Goal: Task Accomplishment & Management: Use online tool/utility

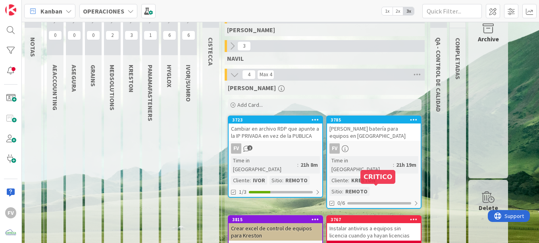
scroll to position [79, 0]
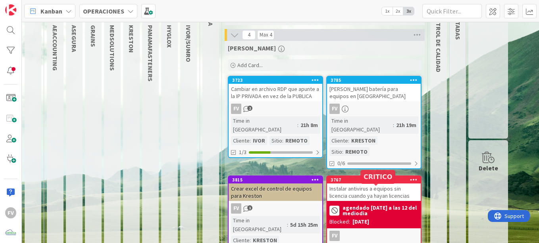
click at [373, 205] on b "agendado [DATE] a las 12 del mediodia" at bounding box center [380, 210] width 76 height 11
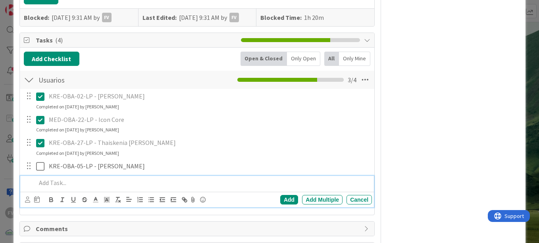
click at [56, 181] on p at bounding box center [202, 182] width 333 height 9
click at [287, 199] on div "Add" at bounding box center [289, 200] width 18 height 10
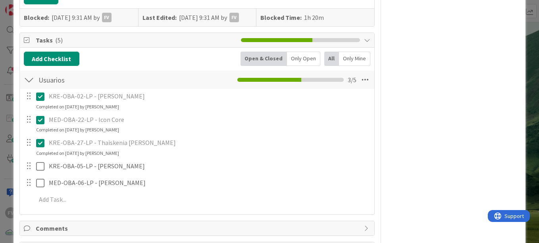
click at [523, 102] on div "ID 3767 OPERACIONES [PERSON_NAME] Title 67 / 128 Instalar antivirus a equipos s…" at bounding box center [269, 121] width 539 height 243
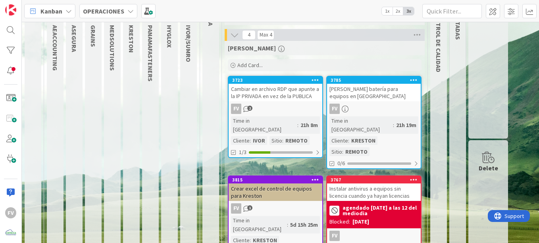
click at [371, 203] on div "agendado [DATE] a las 12 del mediodia" at bounding box center [373, 210] width 89 height 14
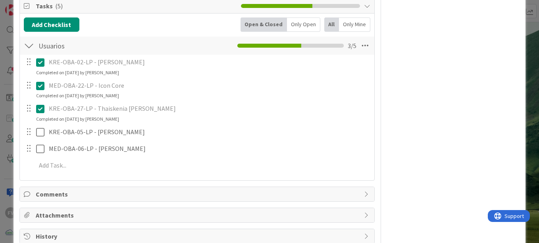
scroll to position [238, 0]
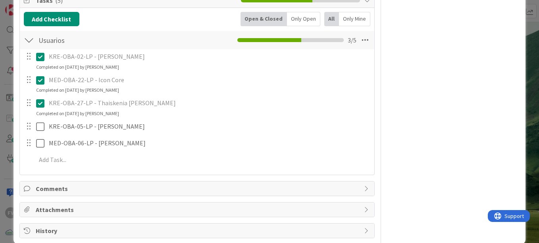
click at [3, 107] on div "ID 3767 OPERACIONES [PERSON_NAME] Title 67 / 128 Instalar antivirus a equipos s…" at bounding box center [269, 121] width 539 height 243
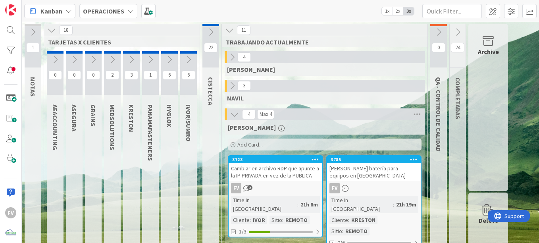
click at [457, 30] on icon at bounding box center [457, 32] width 9 height 9
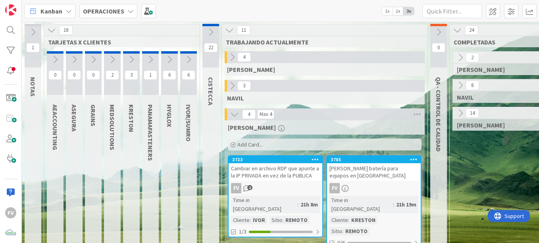
click at [463, 112] on icon at bounding box center [460, 113] width 9 height 9
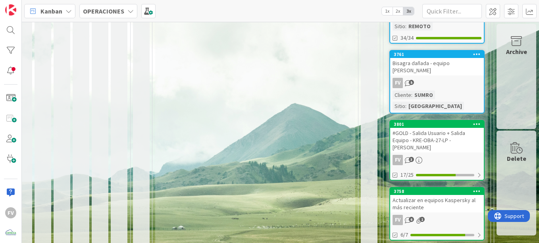
scroll to position [660, 75]
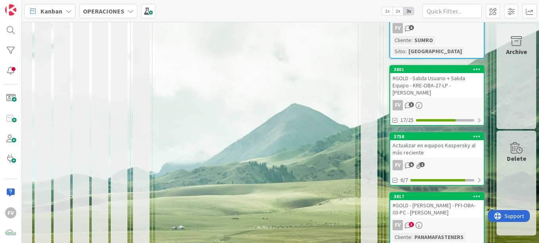
click at [438, 160] on div "FV 6 1" at bounding box center [437, 165] width 94 height 10
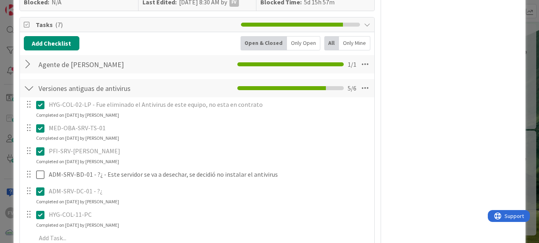
scroll to position [238, 0]
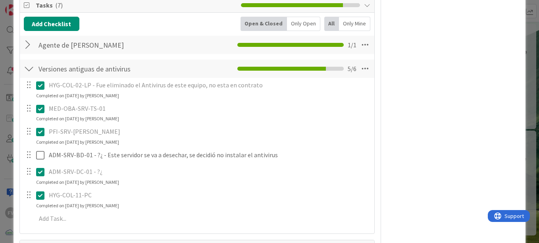
click at [28, 42] on div at bounding box center [29, 45] width 10 height 14
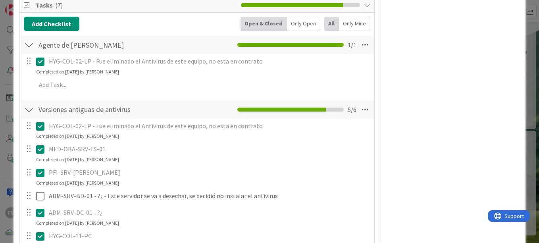
click at [29, 42] on div at bounding box center [29, 45] width 10 height 14
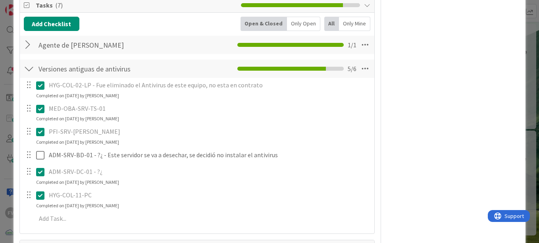
click at [30, 65] on div at bounding box center [29, 69] width 10 height 14
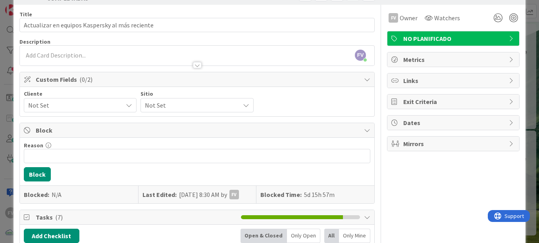
scroll to position [0, 0]
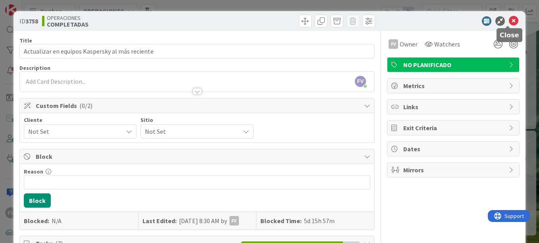
click at [509, 21] on icon at bounding box center [514, 21] width 10 height 10
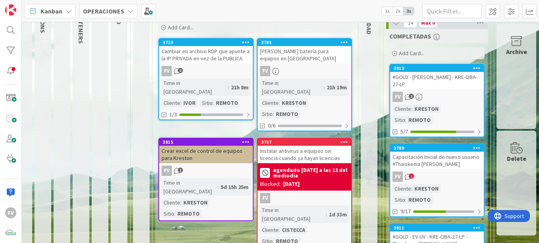
scroll to position [119, 75]
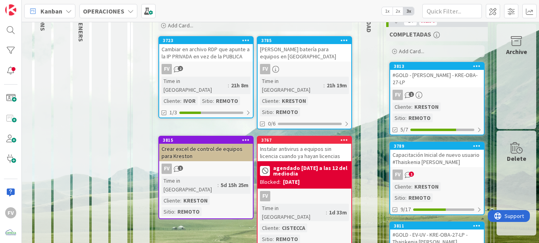
click at [300, 178] on div "[DATE]" at bounding box center [291, 182] width 17 height 8
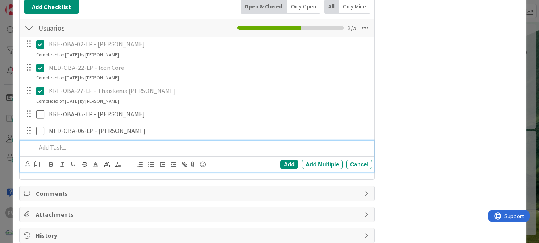
click at [76, 145] on p at bounding box center [202, 147] width 333 height 9
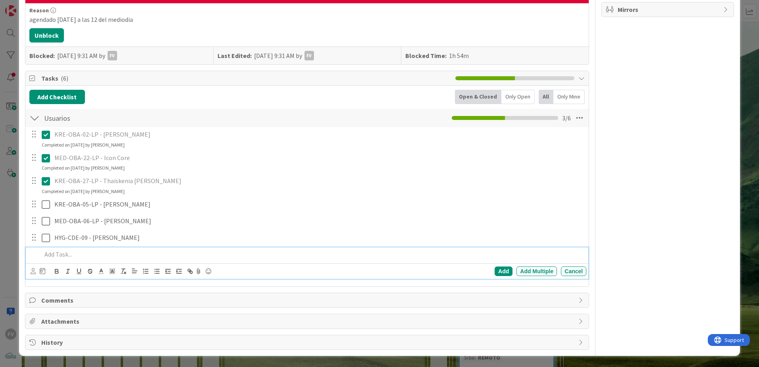
scroll to position [159, 0]
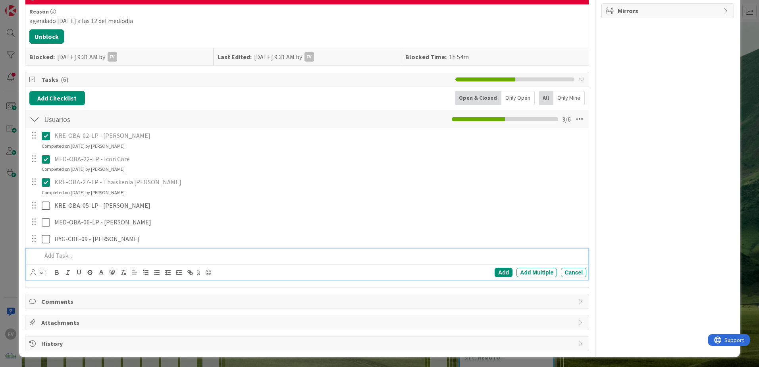
click at [114, 242] on p at bounding box center [312, 255] width 541 height 9
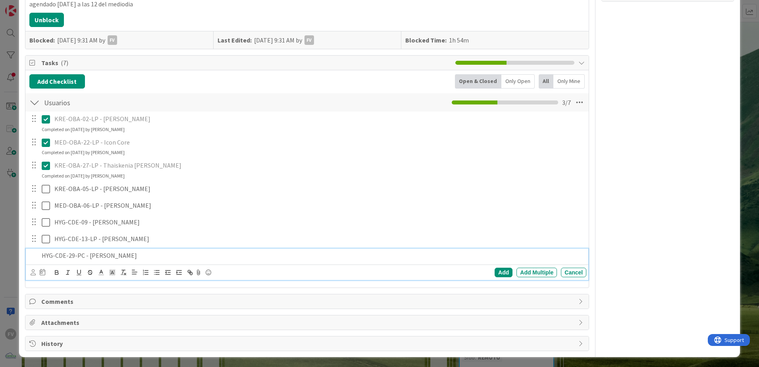
scroll to position [192, 0]
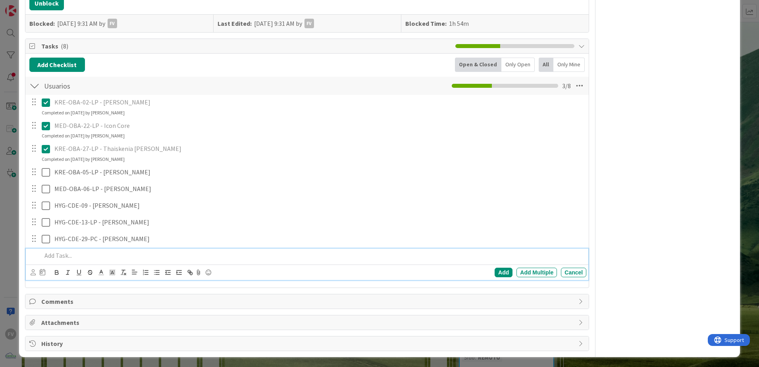
click at [12, 102] on div "ID 3767 OPERACIONES [PERSON_NAME] Title 67 / 128 Instalar antivirus a equipos s…" at bounding box center [379, 183] width 759 height 367
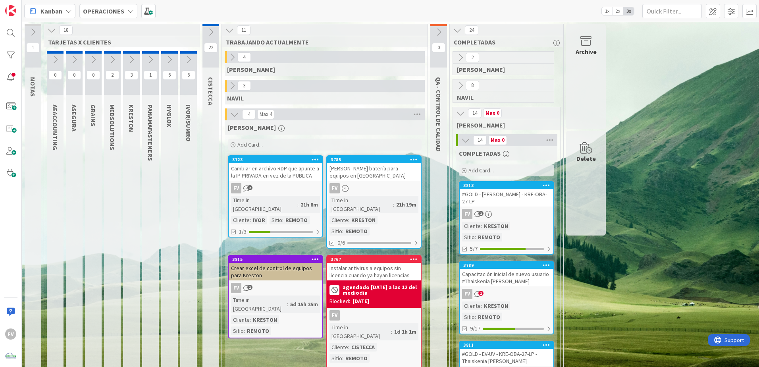
click at [206, 31] on button at bounding box center [210, 32] width 17 height 12
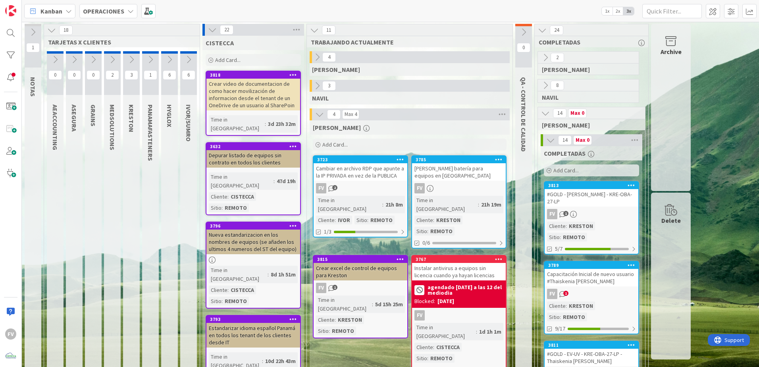
click at [243, 59] on div "Add Card..." at bounding box center [253, 60] width 95 height 12
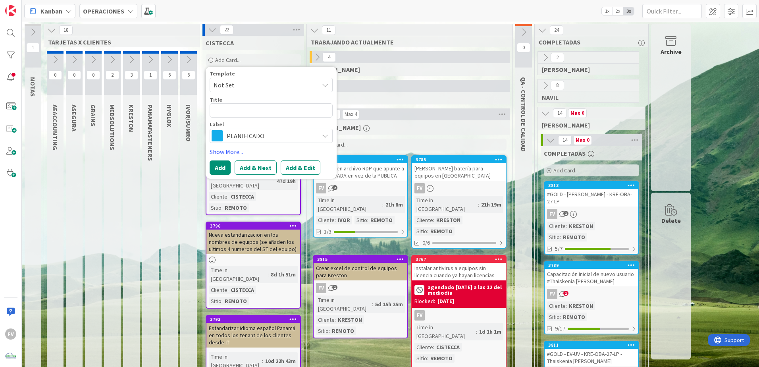
click at [246, 109] on textarea at bounding box center [271, 110] width 123 height 14
type textarea "x"
type textarea "C"
type textarea "x"
type textarea "Ca"
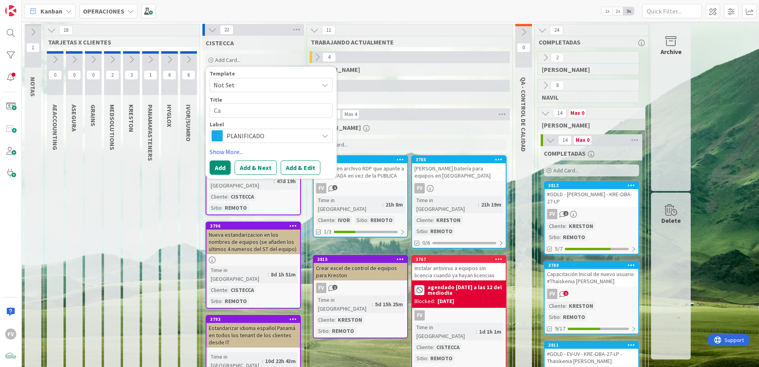
type textarea "x"
type textarea "Cam"
type textarea "x"
type textarea "Ca"
type textarea "x"
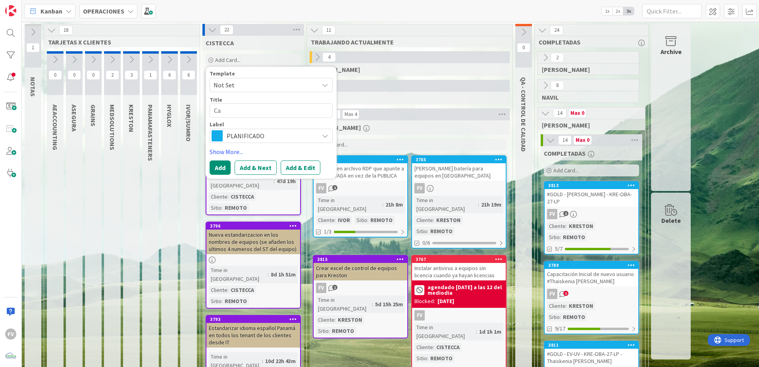
type textarea "C"
type textarea "x"
type textarea "M"
type textarea "x"
type textarea "Mo"
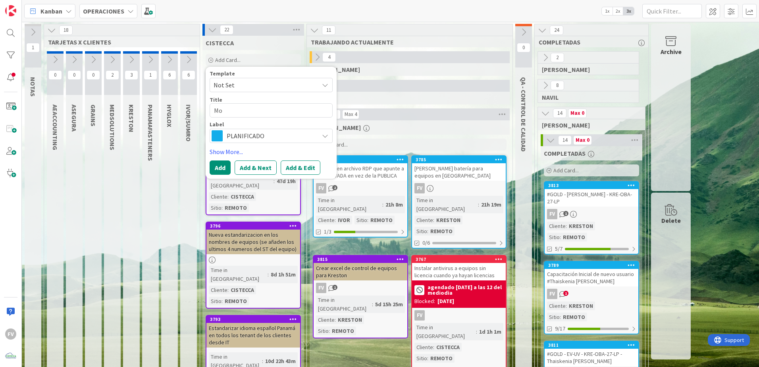
type textarea "x"
type textarea "Mod"
type textarea "x"
type textarea "Modi"
type textarea "x"
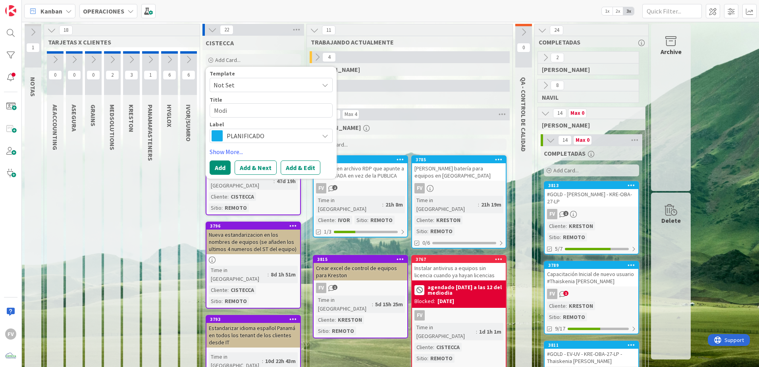
type textarea "Modif"
type textarea "x"
type textarea "Modifi"
type textarea "x"
type textarea "Modific"
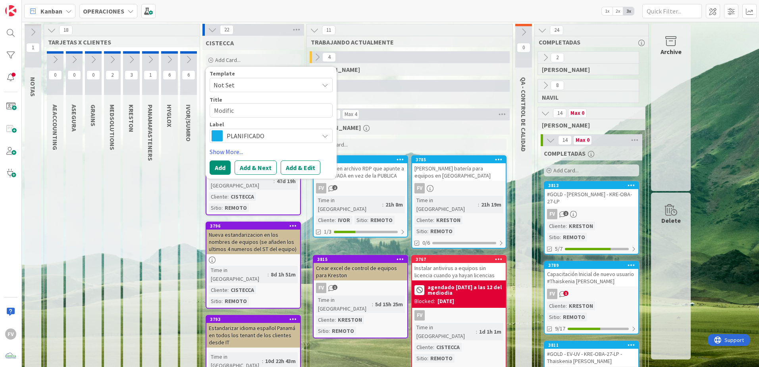
type textarea "x"
type textarea "Modifica"
type textarea "x"
type textarea "Modificar"
type textarea "x"
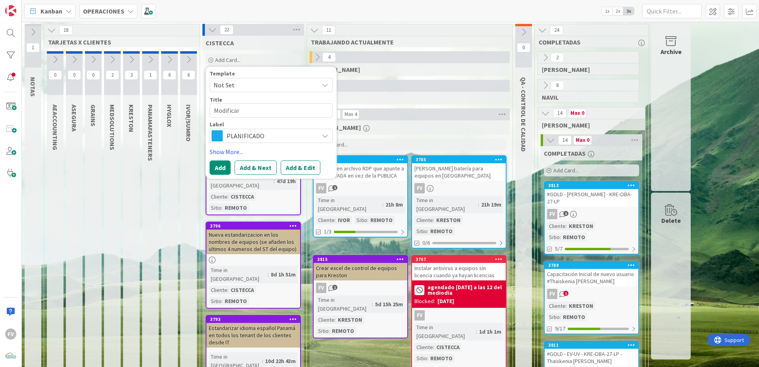
type textarea "Modificar"
type textarea "x"
type textarea "Modificar no"
type textarea "x"
type textarea "Modificar nom"
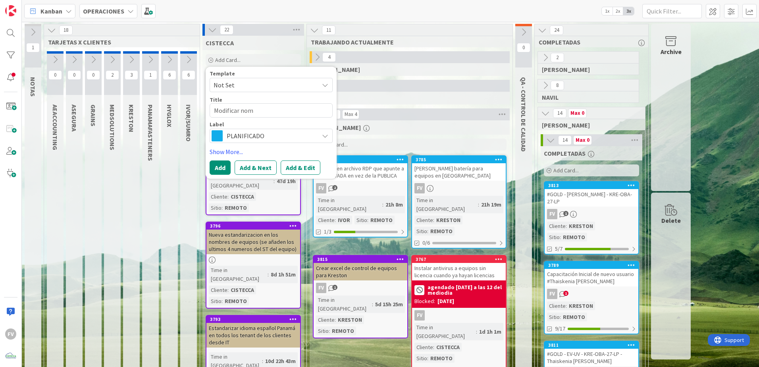
type textarea "x"
type textarea "Modificar nomb"
type textarea "x"
type textarea "Modificar nombr"
type textarea "x"
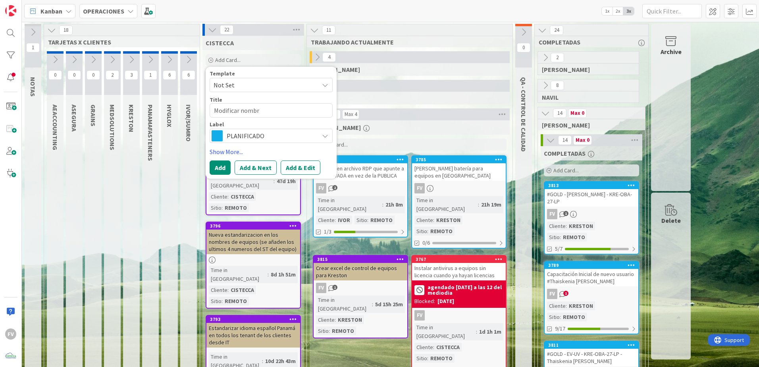
type textarea "Modificar nombre"
type textarea "x"
type textarea "Modificar nombres"
type textarea "x"
type textarea "Modificar nombres"
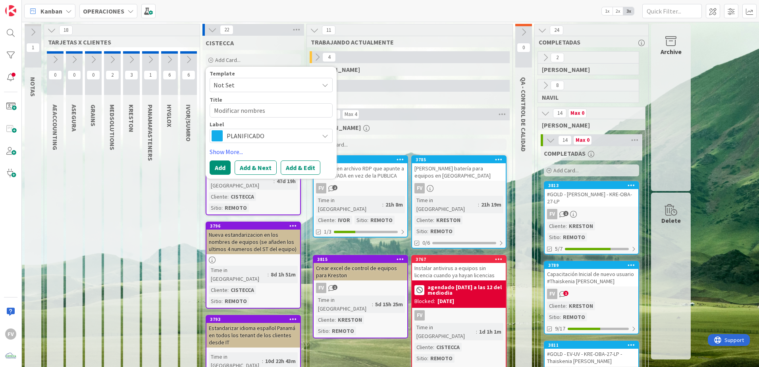
type textarea "x"
type textarea "Modificar nombres d"
type textarea "x"
type textarea "Modificar nombres de"
type textarea "x"
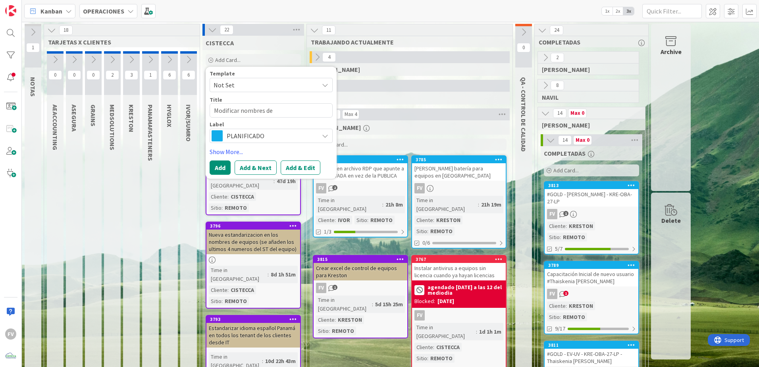
type textarea "Modificar nombres de l"
type textarea "x"
type textarea "Modificar nombres de lo"
type textarea "x"
type textarea "Modificar nombres de los"
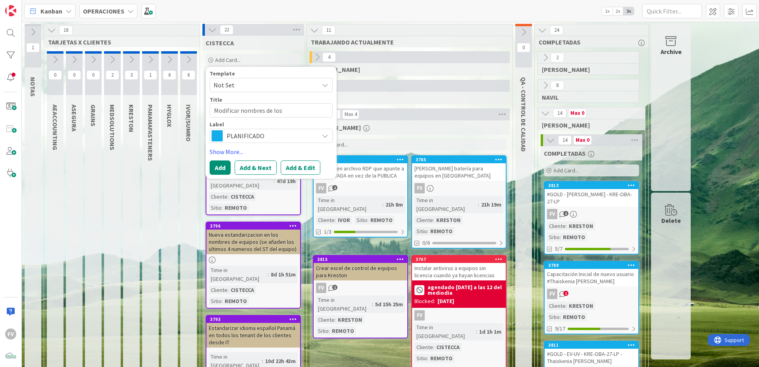
type textarea "x"
type textarea "Modificar nombres de los u"
type textarea "x"
type textarea "Modificar nombres de los us"
type textarea "x"
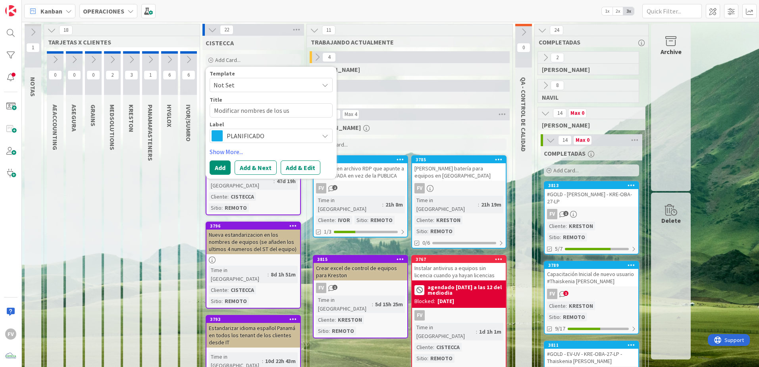
type textarea "Modificar nombres de los usu"
type textarea "x"
type textarea "Modificar nombres de los usua"
type textarea "x"
type textarea "Modificar nombres de los usuar"
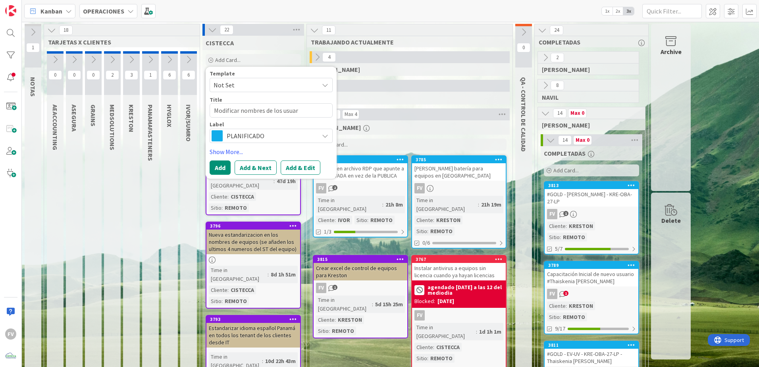
type textarea "x"
type textarea "Modificar nombres de los usuari"
type textarea "x"
type textarea "Modificar nombres de los usuario"
type textarea "x"
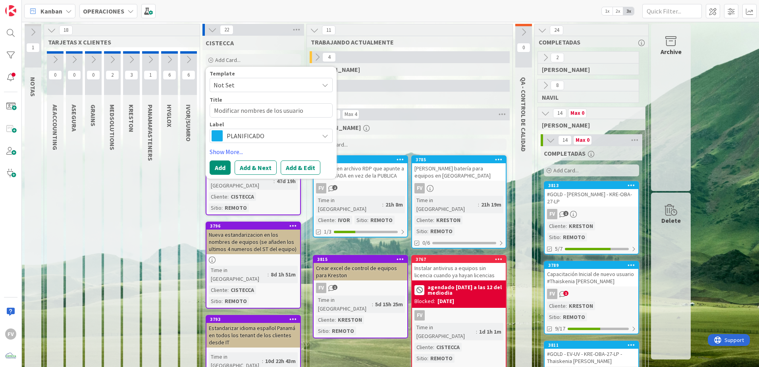
type textarea "Modificar nombres de los usuarios"
type textarea "x"
type textarea "Modificar nombres de los usuarios"
type textarea "x"
type textarea "Modificar nombres de los usuarios d"
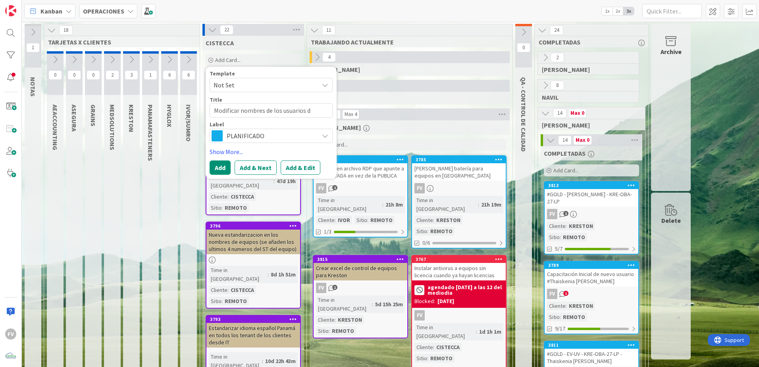
type textarea "x"
type textarea "Modificar nombres de los usuarios de"
type textarea "x"
type textarea "Modificar nombres de los usuarios de G"
type textarea "x"
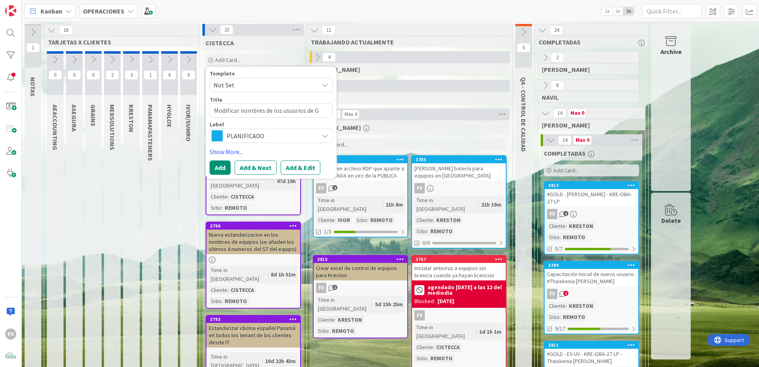
type textarea "Modificar nombres de los usuarios de Gr"
type textarea "x"
type textarea "Modificar nombres de los usuarios de Gra"
type textarea "x"
type textarea "Modificar nombres de los usuarios [PERSON_NAME]"
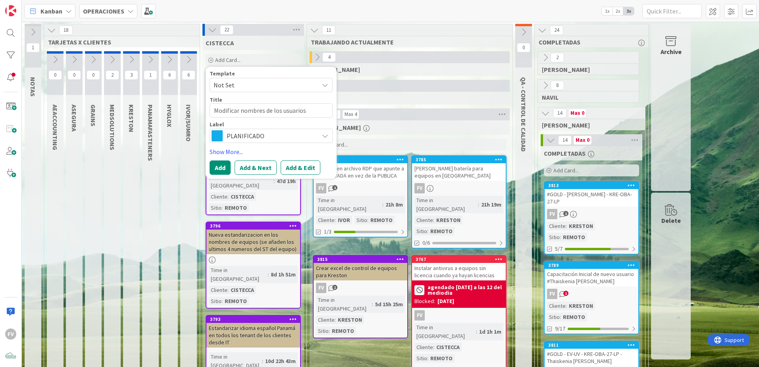
type textarea "x"
type textarea "Modificar nombres de los usuarios de Grains"
type textarea "x"
type textarea "Modificar nombres de los usuarios de Grains"
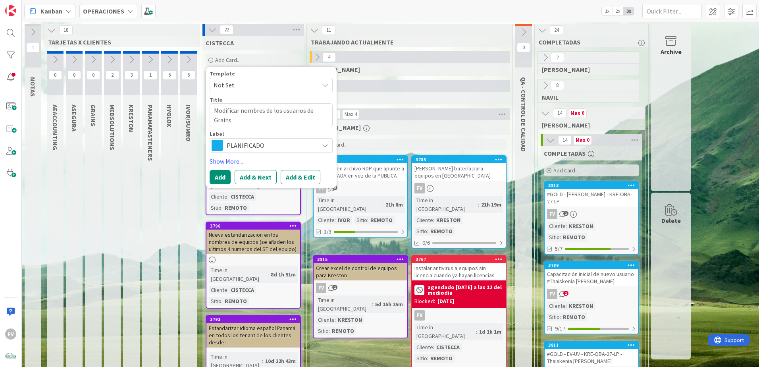
type textarea "x"
type textarea "Modificar nombres de los usuarios de Grains c"
type textarea "x"
type textarea "Modificar nombres de los usuarios de Grains com"
type textarea "x"
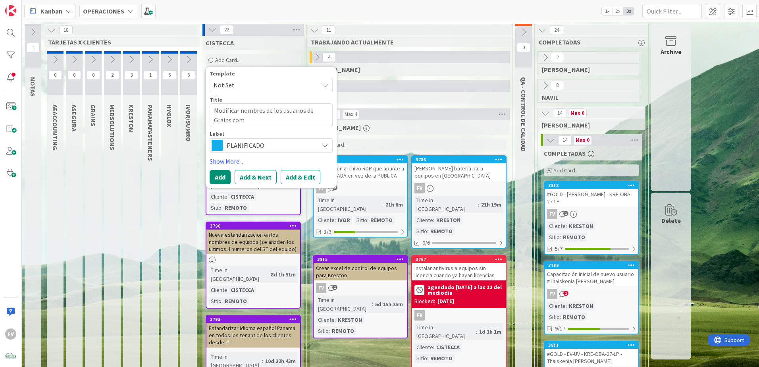
type textarea "Modificar nombres de los usuarios de Grains como"
type textarea "x"
type textarea "Modificar nombres de los usuarios de Grains como"
type textarea "x"
type textarea "Modificar nombres de los usuarios de Grains como e"
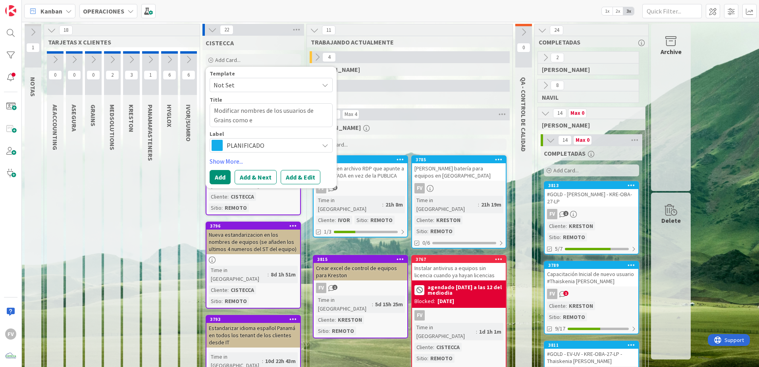
type textarea "x"
type textarea "Modificar nombres de los usuarios de Grains como es"
type textarea "x"
type textarea "Modificar nombres de los usuarios de Grains como est"
type textarea "x"
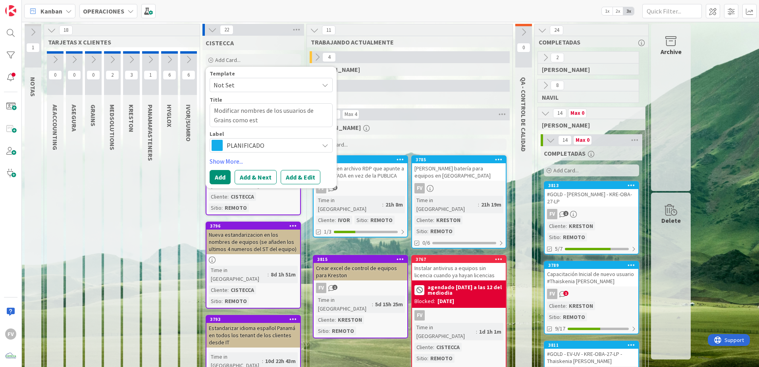
type textarea "Modificar nombres de los usuarios de Grains como esta"
type textarea "x"
type textarea "Modificar nombres de los usuarios de Grains como esta"
type textarea "x"
type textarea "Modificar nombres de los usuarios de Grains como esta e"
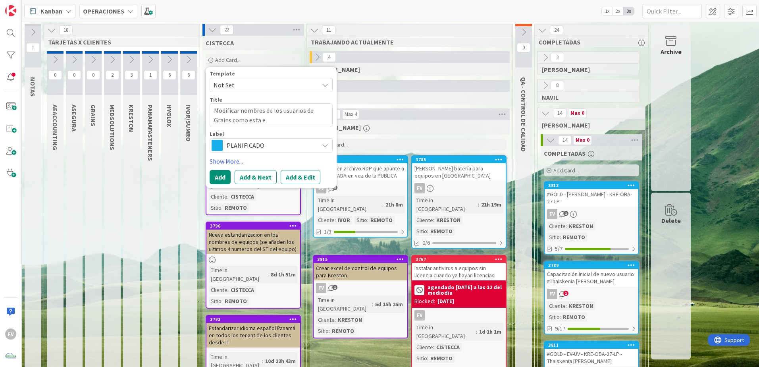
type textarea "x"
type textarea "Modificar nombres de los usuarios de Grains como esta en"
type textarea "x"
type textarea "Modificar nombres de los usuarios de Grains como esta en"
type textarea "x"
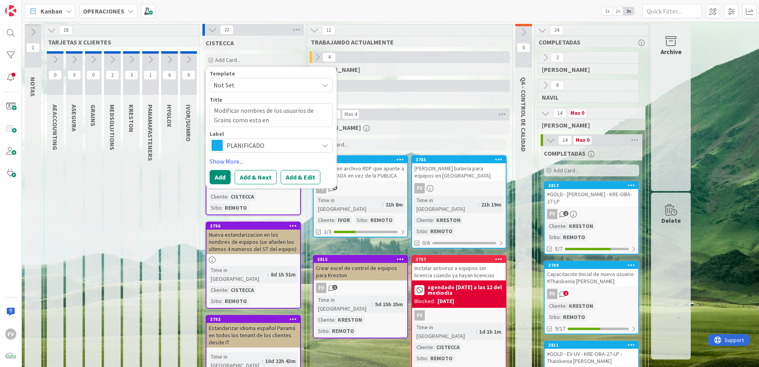
type textarea "Modificar nombres de los usuarios de Grains como esta en T"
type textarea "x"
type textarea "Modificar nombres de los usuarios de Grains como esta en TV"
type textarea "x"
type textarea "Modificar nombres de los usuarios de Grains como esta en TV"
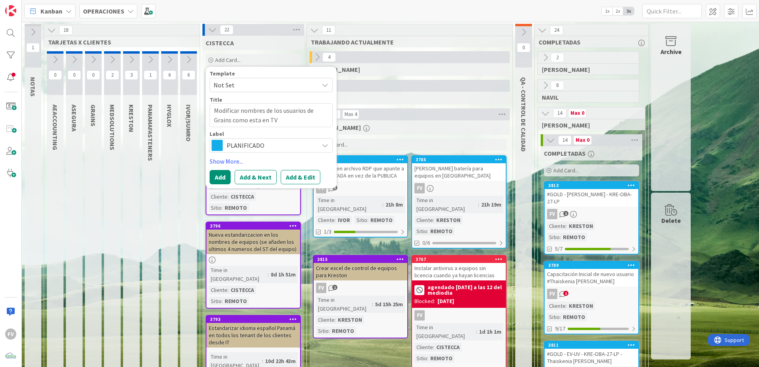
type textarea "x"
type textarea "Modificar nombres de los usuarios de Grains como esta en TV ("
type textarea "x"
type textarea "Modificar nombres de los usuarios de Grains como esta en TV (c"
type textarea "x"
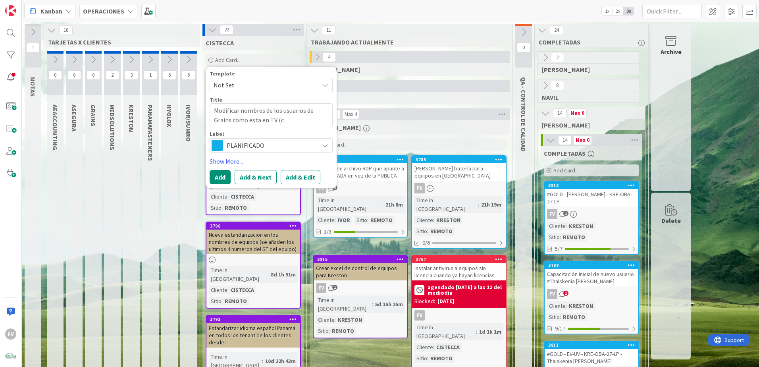
type textarea "Modificar nombres de los usuarios de Grains como esta en TV (ca"
type textarea "x"
type textarea "Modificar nombres de los usuarios de Grains como esta en TV (cam"
type textarea "x"
type textarea "Modificar nombres de los usuarios de Grains como esta en TV (camb"
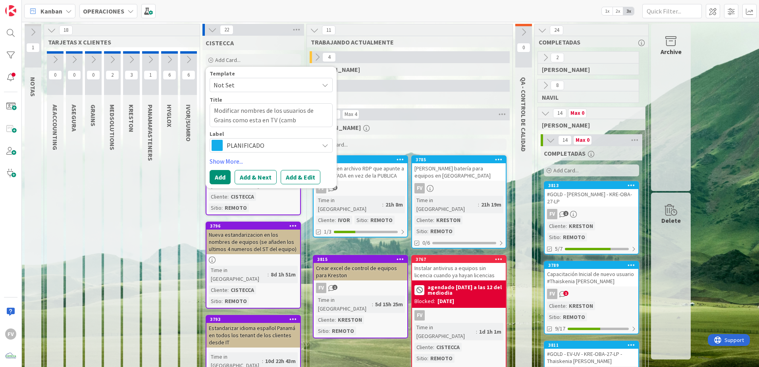
type textarea "x"
type textarea "Modificar nombres de los usuarios de Grains como esta en TV (cambi"
type textarea "x"
type textarea "Modificar nombres de los usuarios de Grains como esta en TV ([MEDICAL_DATA]"
type textarea "x"
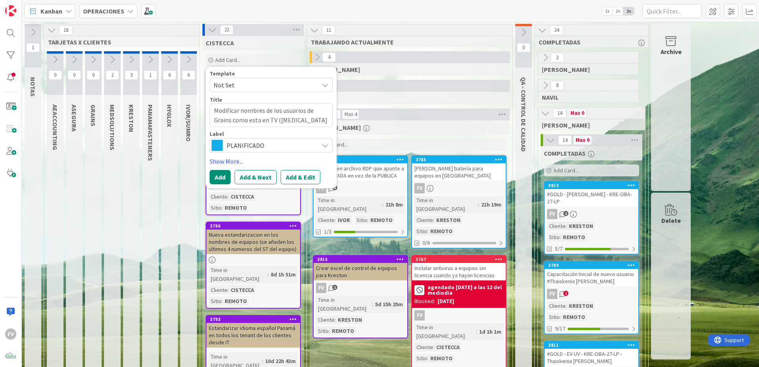
type textarea "Modificar nombres de los usuarios de Grains como esta en TV (cambiar"
type textarea "x"
type textarea "Modificar nombres de los usuarios de Grains como esta en TV (cambiar"
type textarea "x"
type textarea "Modificar nombres de los usuarios de Grains como esta en TV (cambiar en"
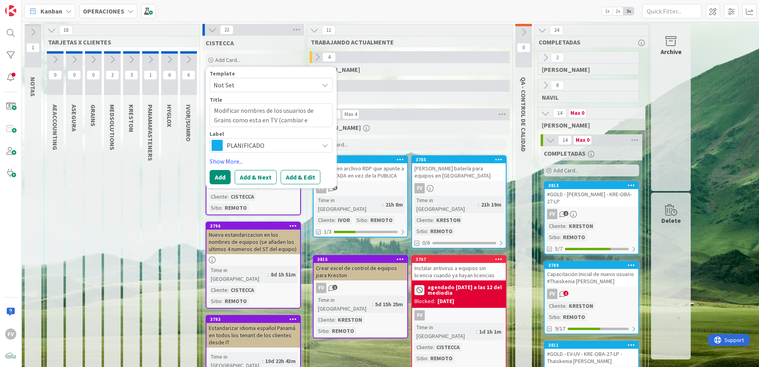
type textarea "x"
type textarea "Modificar nombres de los usuarios de Grains como esta en TV (cambiar en"
type textarea "x"
type textarea "Modificar nombres de los usuarios de Grains como esta en TV (cambiar en P"
type textarea "x"
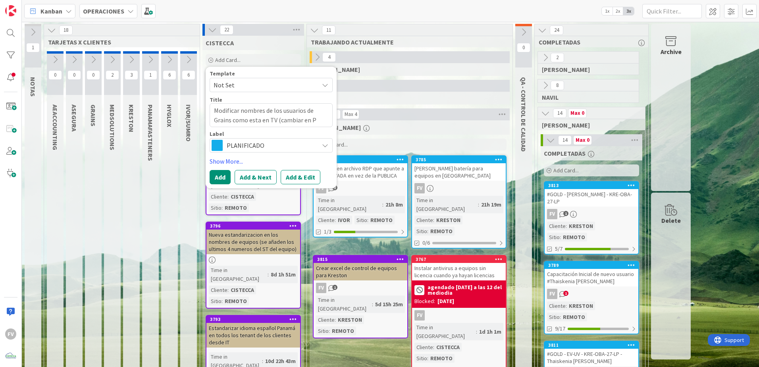
type textarea "Modificar nombres de los usuarios de Grains como esta en TV (cambiar en Pu"
type textarea "x"
type textarea "Modificar nombres de los usuarios de Grains como esta en TV (cambiar en Puls"
type textarea "x"
type textarea "Modificar nombres de los usuarios de Grains como esta en TV (cambiar en Pulse"
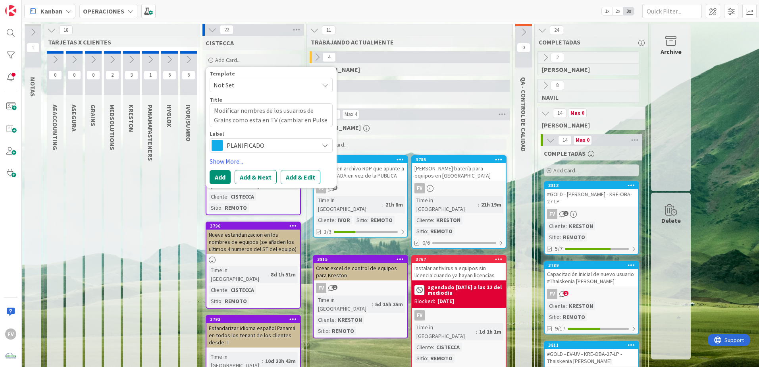
type textarea "x"
type textarea "Modificar nombres de los usuarios de Grains como esta en TV (cambiar en Pulsew"
type textarea "x"
type textarea "Modificar nombres de los usuarios de Grains como esta en TV (cambiar en Pulsewa"
type textarea "x"
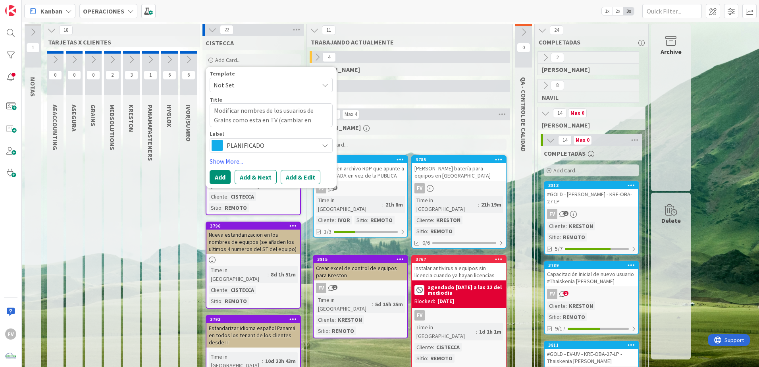
type textarea "Modificar nombres de los usuarios de Grains como esta en TV (cambiar en Pulseway"
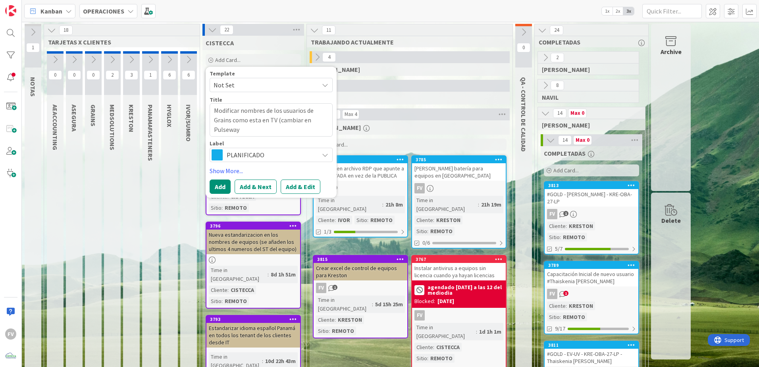
type textarea "x"
type textarea "Modificar nombres de los usuarios de Grains como esta en TV (cambiar en Pulsewa…"
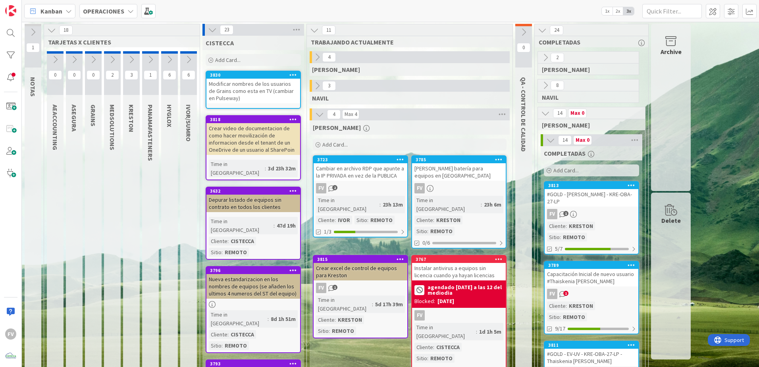
click at [244, 94] on div "Modificar nombres de los usuarios de Grains como esta en TV (cambiar en Pulsewa…" at bounding box center [253, 91] width 94 height 25
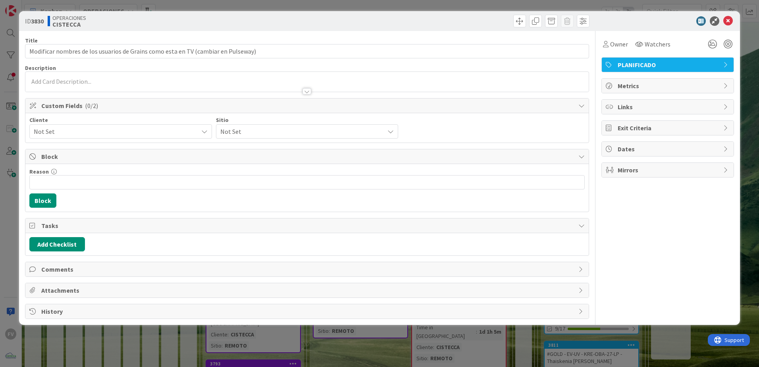
click at [539, 67] on span "PLANIFICADO" at bounding box center [669, 65] width 102 height 10
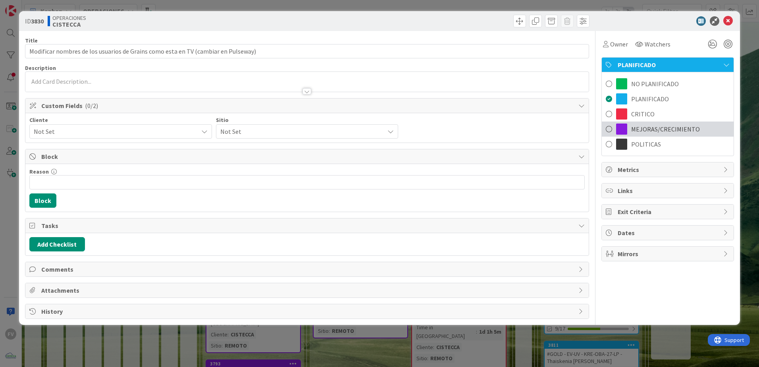
click at [539, 125] on span "MEJORAS/CRECIMIENTO" at bounding box center [665, 129] width 69 height 10
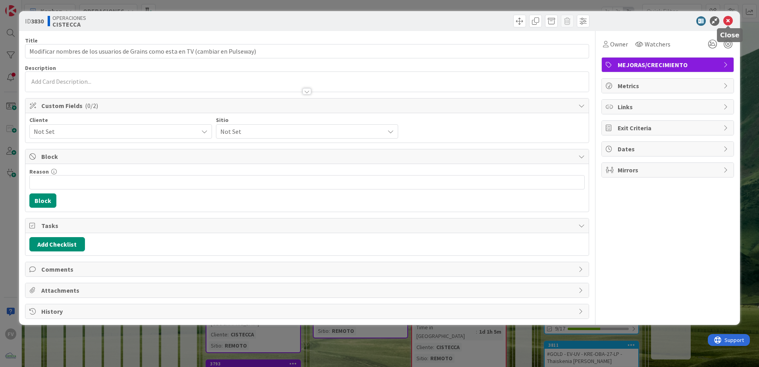
click at [539, 18] on icon at bounding box center [728, 21] width 10 height 10
